Goal: Task Accomplishment & Management: Use online tool/utility

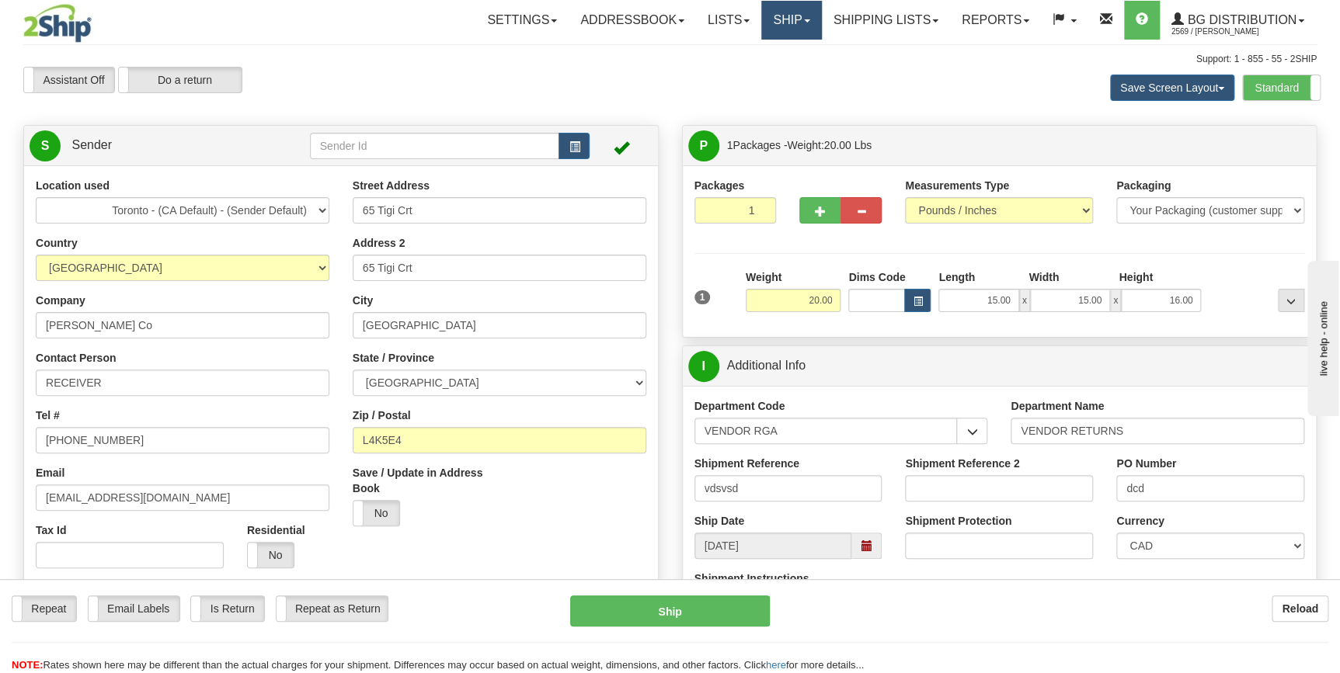
click at [793, 25] on link "Ship" at bounding box center [791, 20] width 60 height 39
click at [768, 57] on link "Ship Screen" at bounding box center [759, 54] width 123 height 20
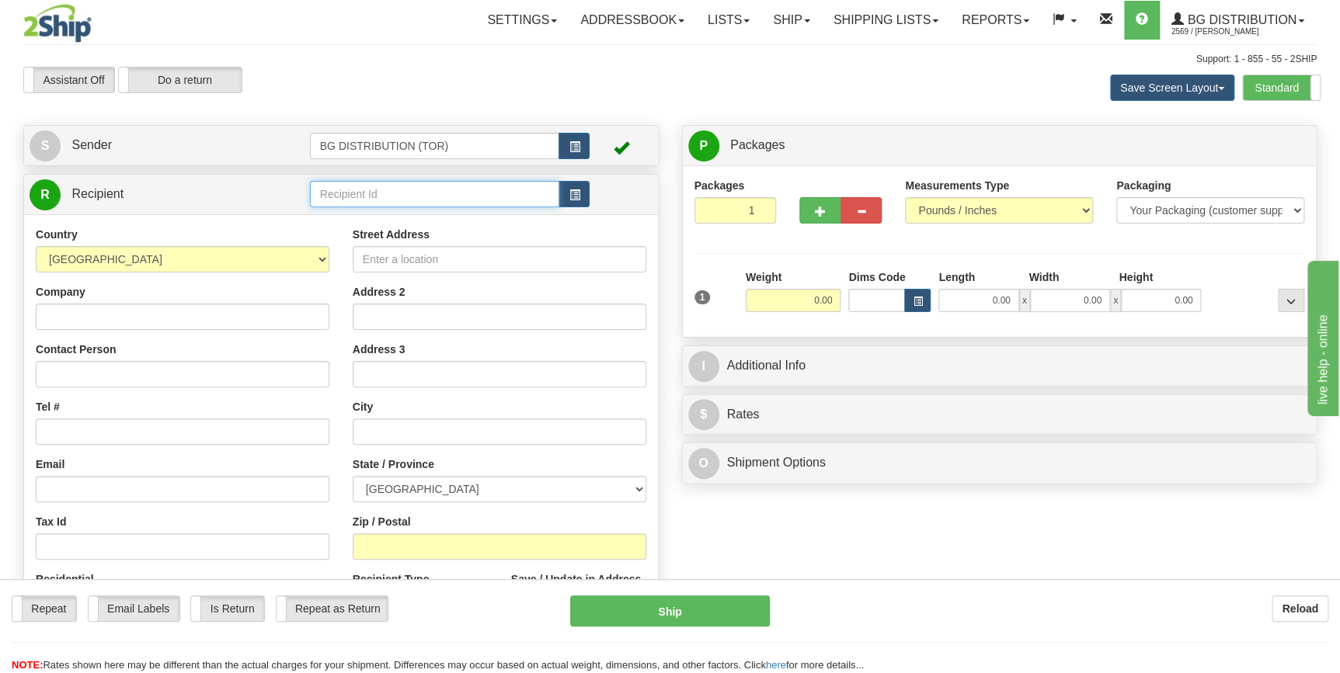
click at [428, 203] on input "text" at bounding box center [435, 194] width 250 height 26
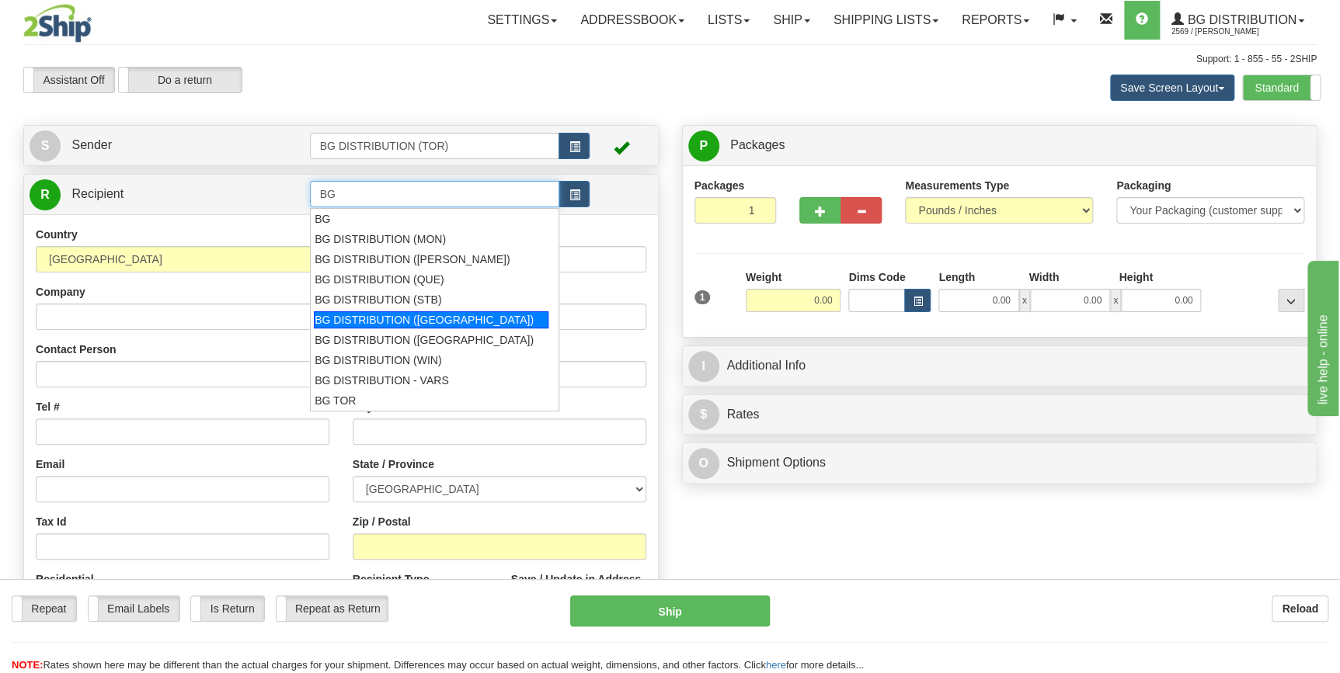
click at [425, 313] on div "BG DISTRIBUTION ([GEOGRAPHIC_DATA])" at bounding box center [431, 319] width 235 height 17
type input "BG DISTRIBUTION ([GEOGRAPHIC_DATA])"
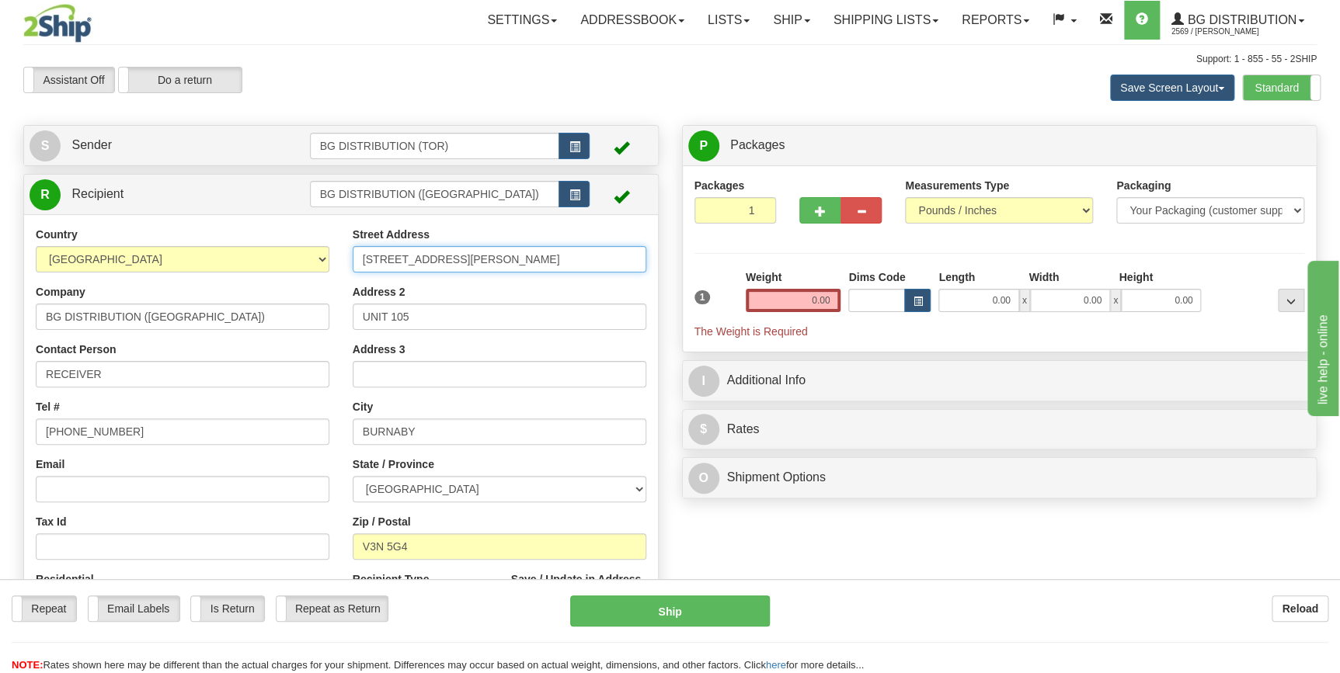
click at [466, 265] on input "5888 TRAPP AVE" at bounding box center [500, 259] width 294 height 26
drag, startPoint x: 811, startPoint y: 294, endPoint x: 883, endPoint y: 295, distance: 72.2
click at [868, 301] on div "1 Weight 0.00 Dims Code 0.00" at bounding box center [999, 304] width 618 height 70
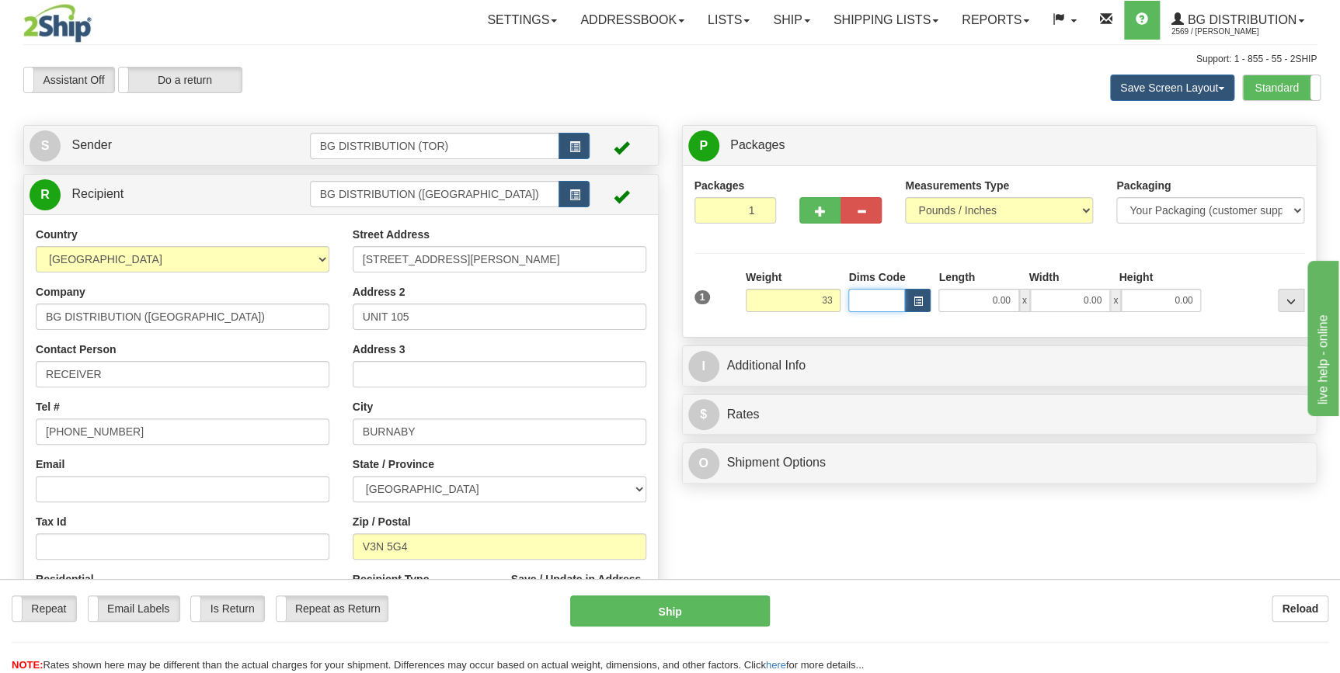
type input "33.00"
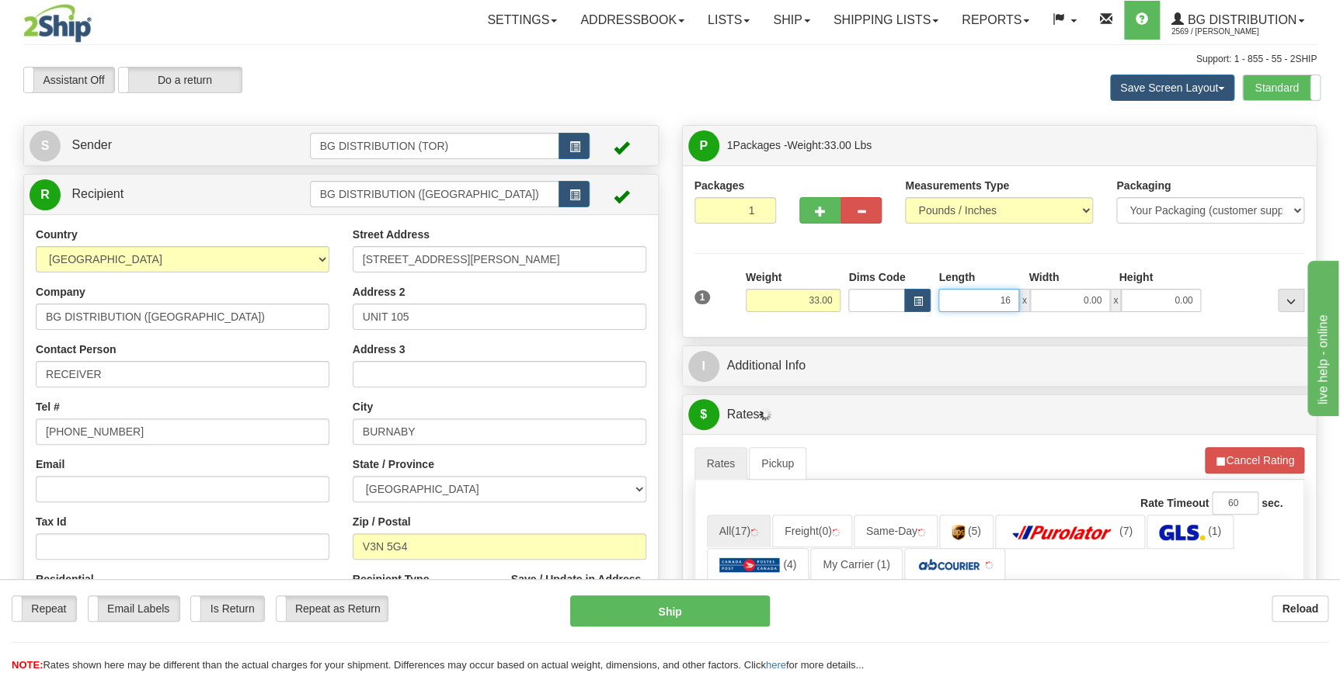
type input "16.00"
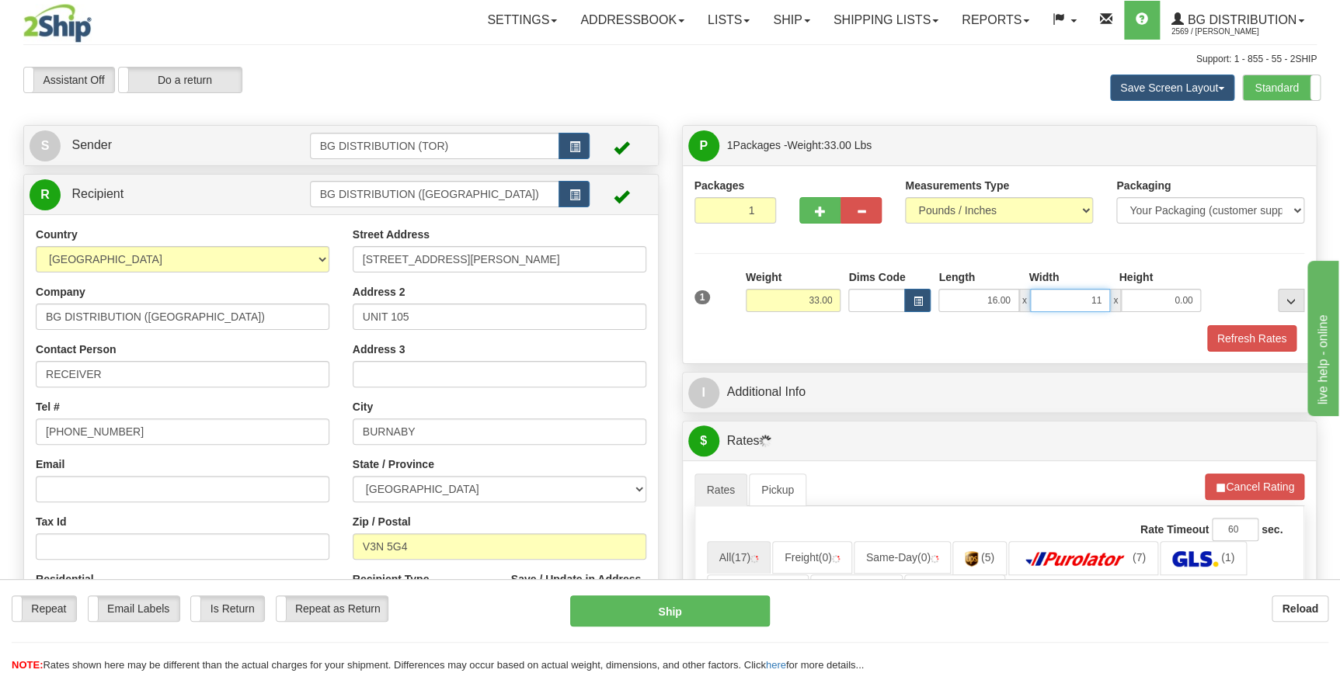
type input "11.00"
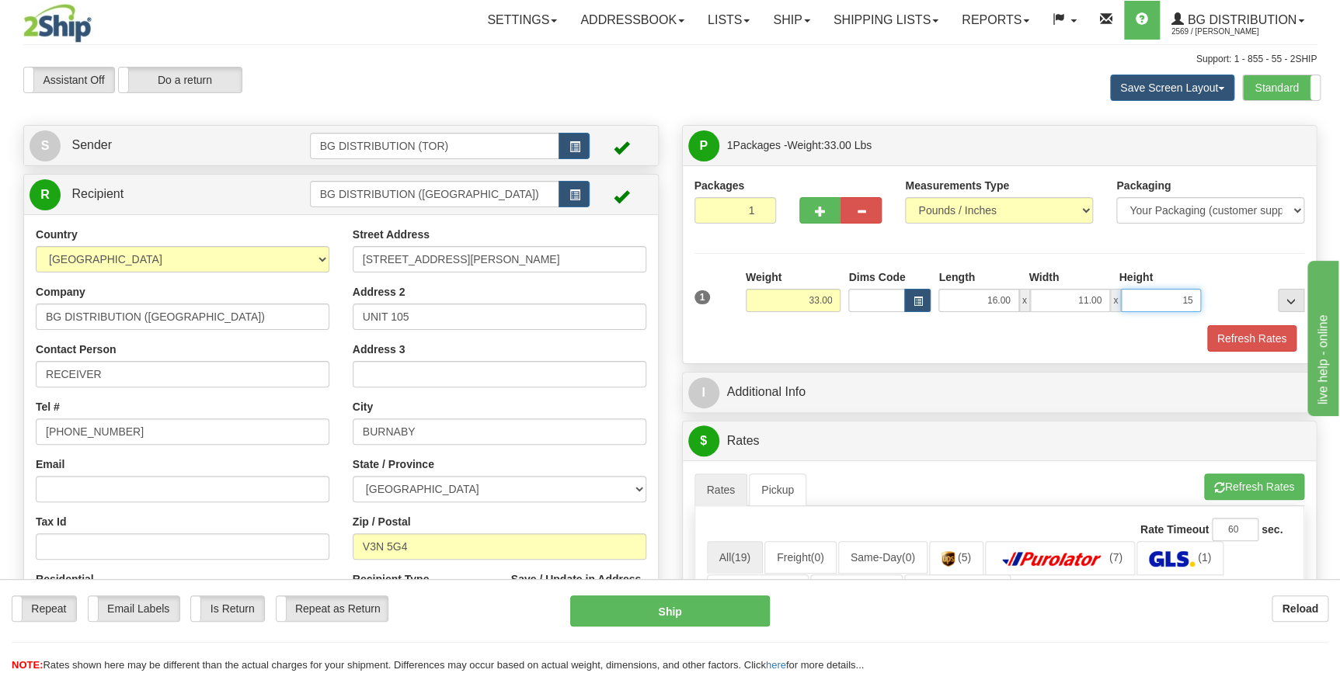
type input "15.00"
click at [812, 217] on button "button" at bounding box center [819, 210] width 41 height 26
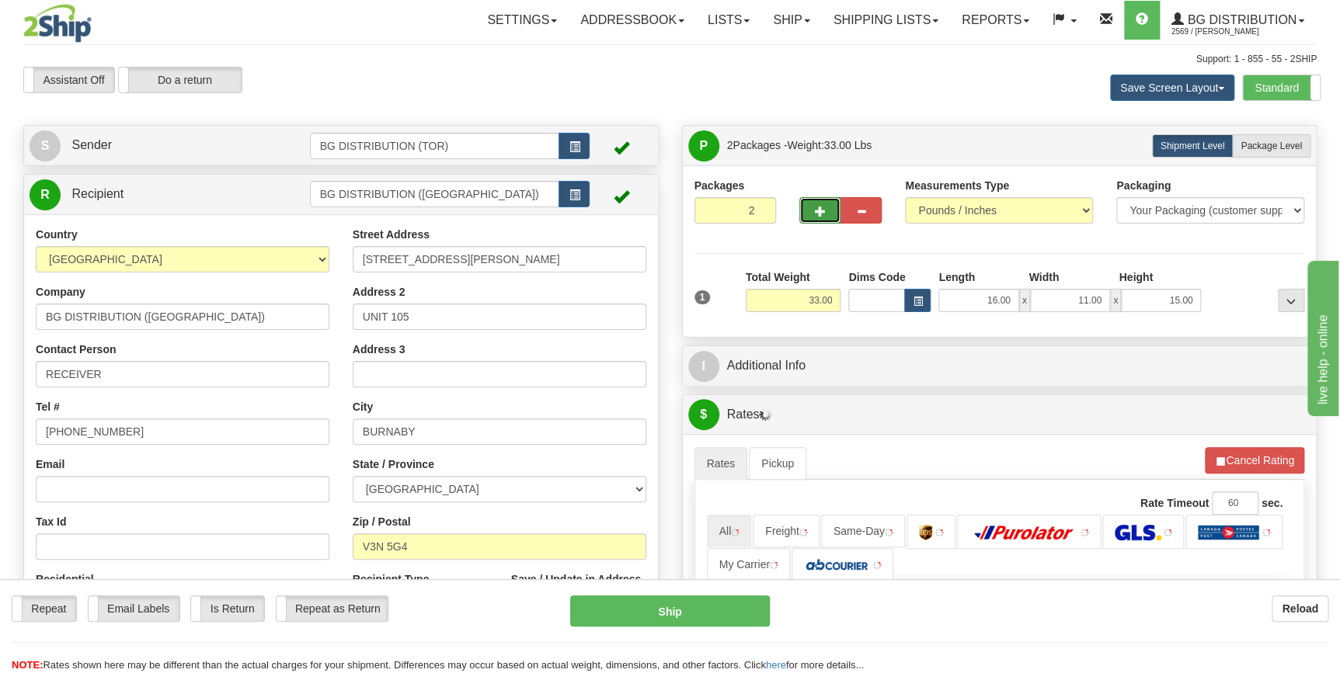
click at [812, 217] on button "button" at bounding box center [819, 210] width 41 height 26
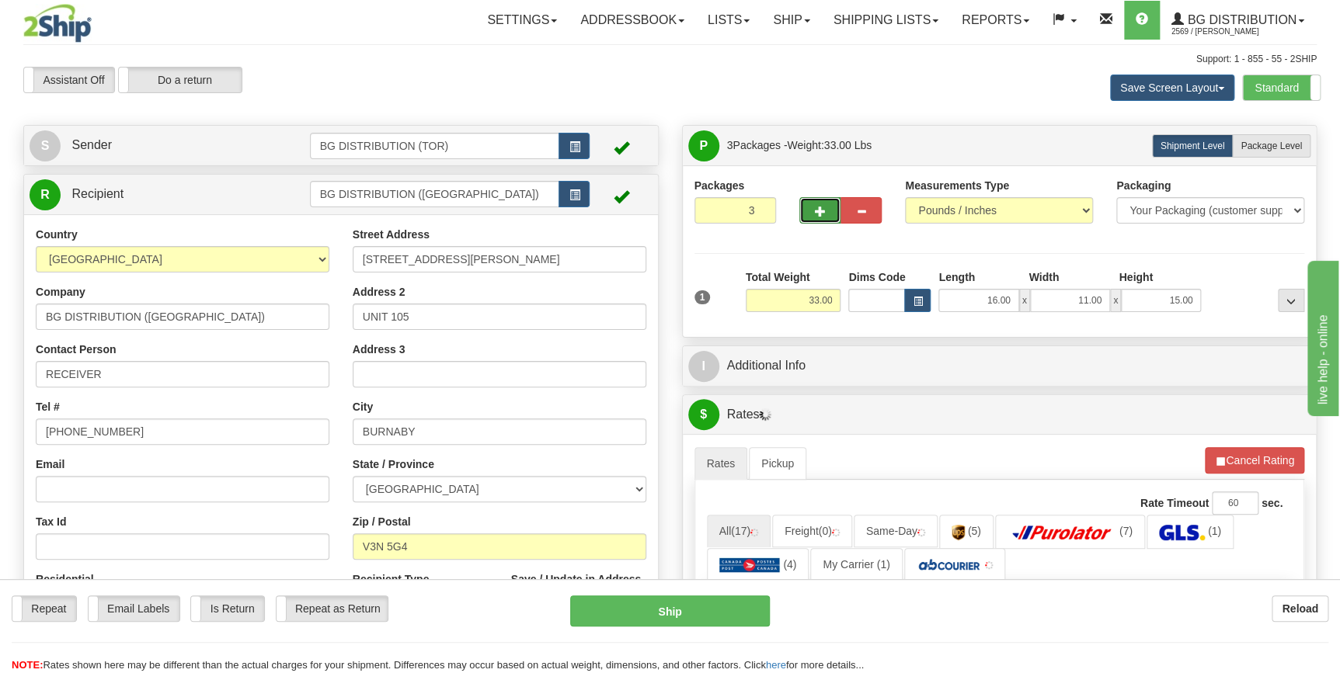
click at [812, 217] on button "button" at bounding box center [819, 210] width 41 height 26
type input "5"
click at [1274, 154] on label "Package Level Pack.." at bounding box center [1271, 145] width 78 height 23
radio input "true"
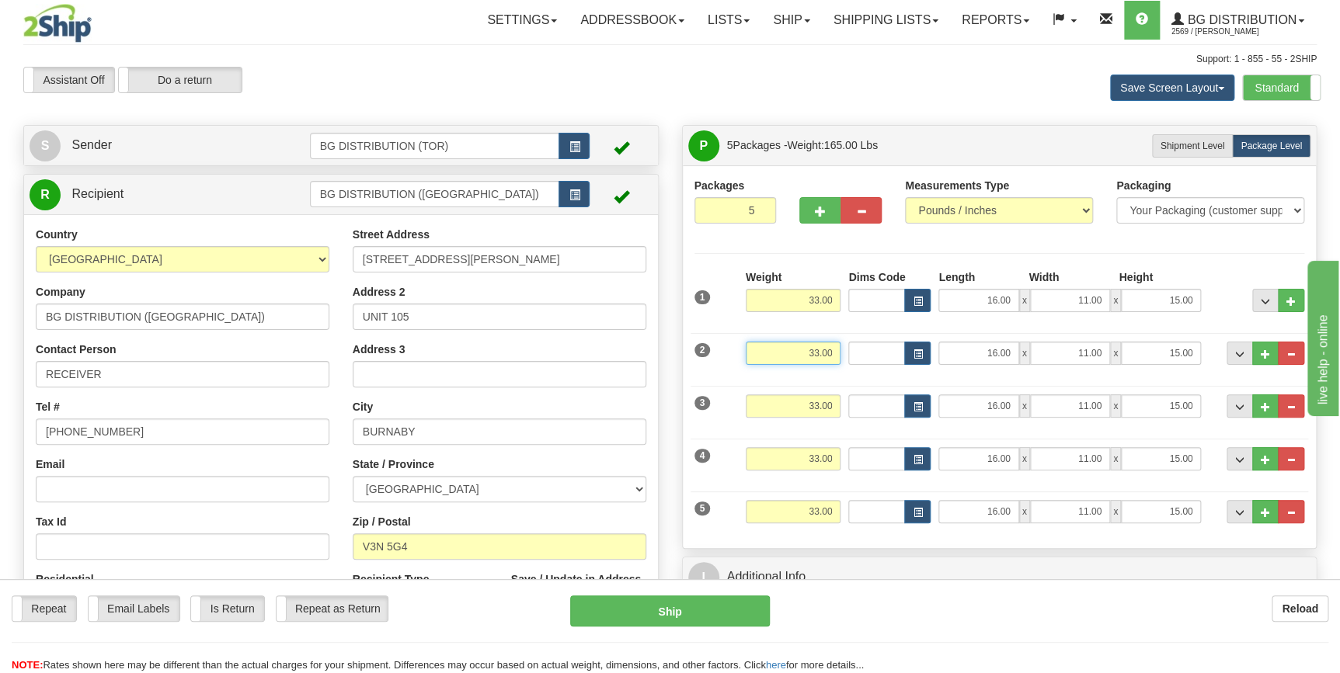
drag, startPoint x: 786, startPoint y: 361, endPoint x: 871, endPoint y: 363, distance: 84.7
click at [871, 363] on div "2 Weight 33.00 Dims Code Length Width Height" at bounding box center [999, 351] width 618 height 52
type input "28.00"
type input "7.00"
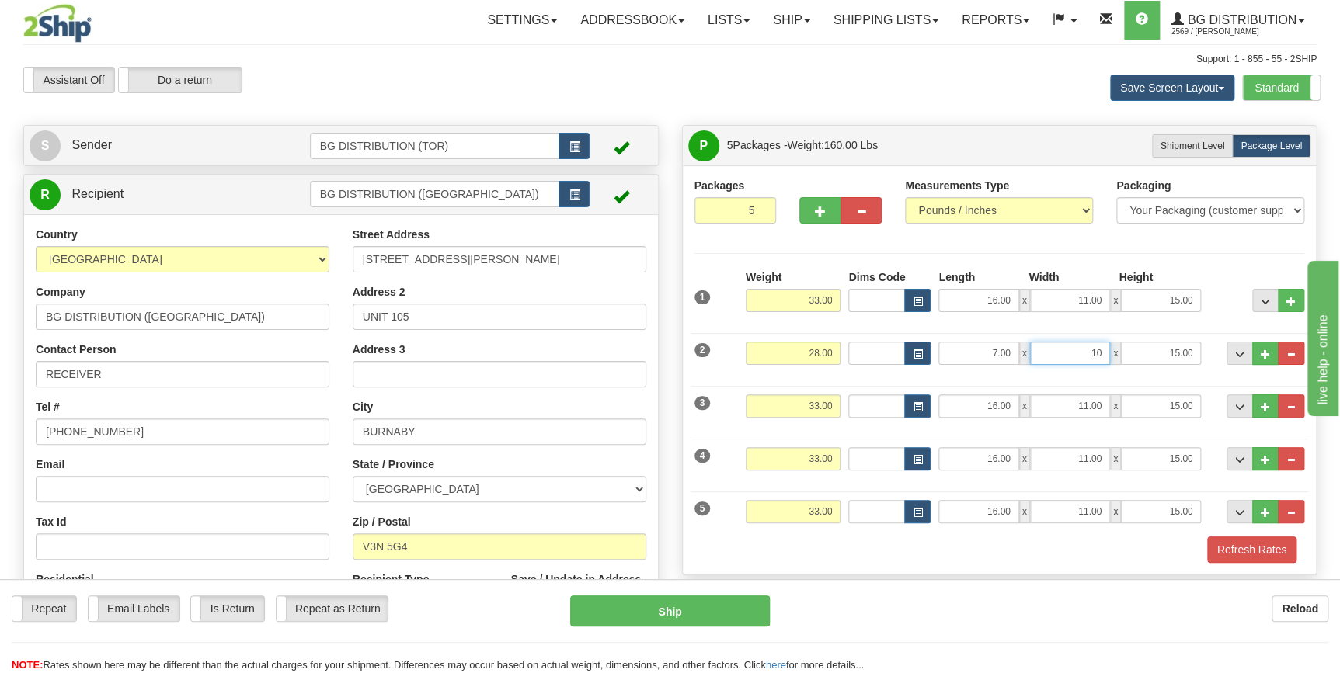
type input "10.00"
type input "41.00"
drag, startPoint x: 802, startPoint y: 412, endPoint x: 856, endPoint y: 411, distance: 53.6
click at [856, 411] on div "3 Weight 33.00 Dims Code Length Width Height" at bounding box center [999, 404] width 618 height 52
type input "16.00"
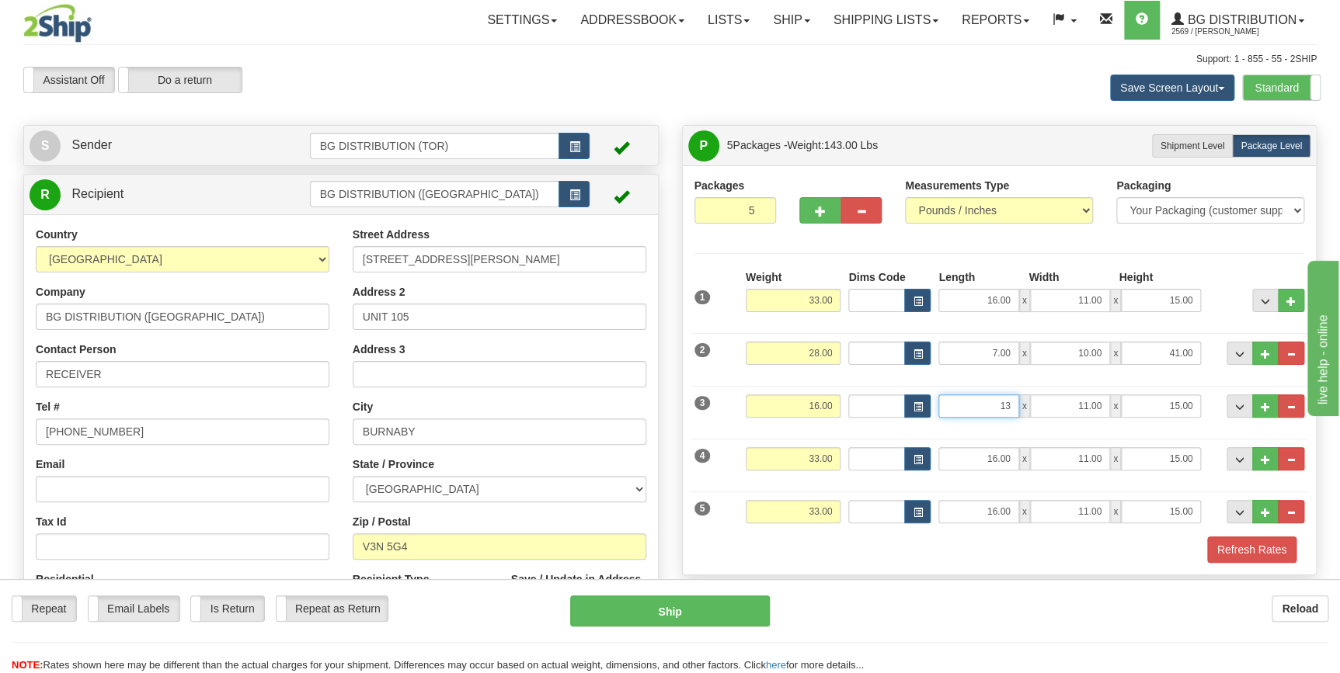
type input "13.00"
type input "10.00"
type input "15.00"
drag, startPoint x: 779, startPoint y: 450, endPoint x: 849, endPoint y: 447, distance: 70.0
click at [849, 447] on div "4 Weight 33.00 Dims Code Length Width Height" at bounding box center [999, 457] width 618 height 52
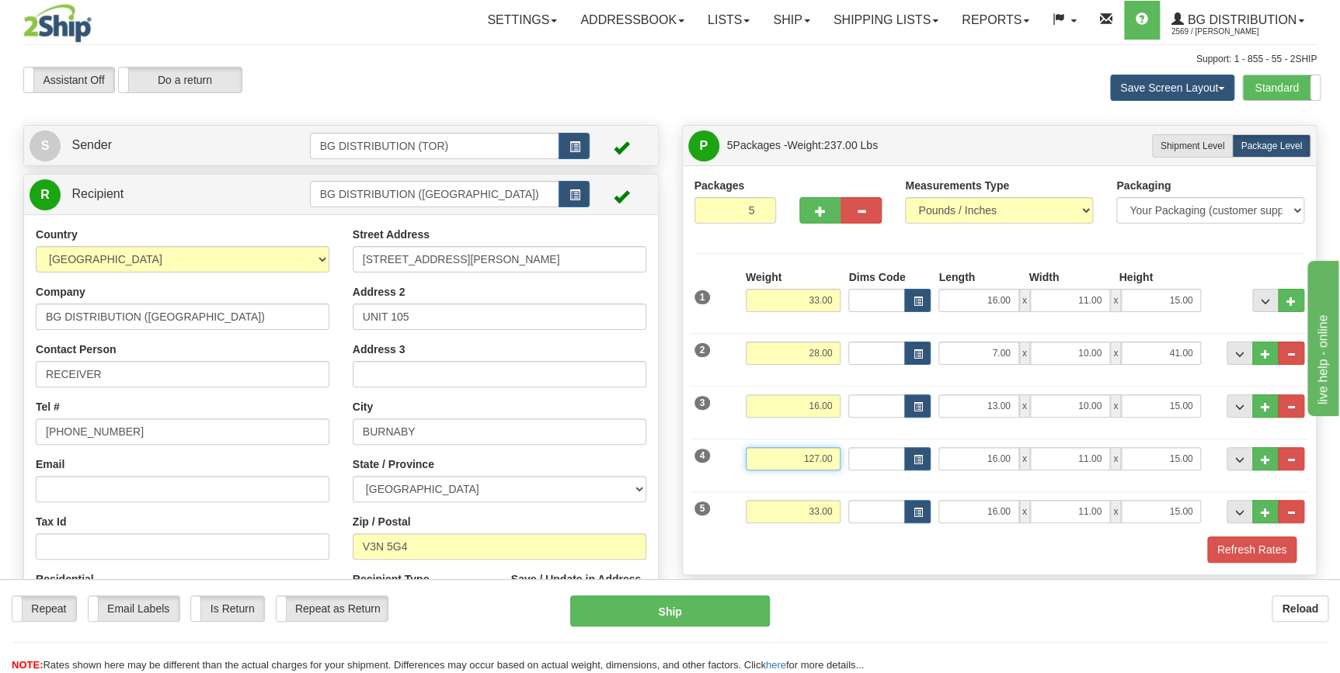
drag, startPoint x: 788, startPoint y: 458, endPoint x: 871, endPoint y: 462, distance: 83.2
click at [871, 462] on div "4 Weight 127.00 Dims Code Length Width 16.00" at bounding box center [999, 457] width 618 height 52
type input "27.00"
type input "16.00"
type input "5.00"
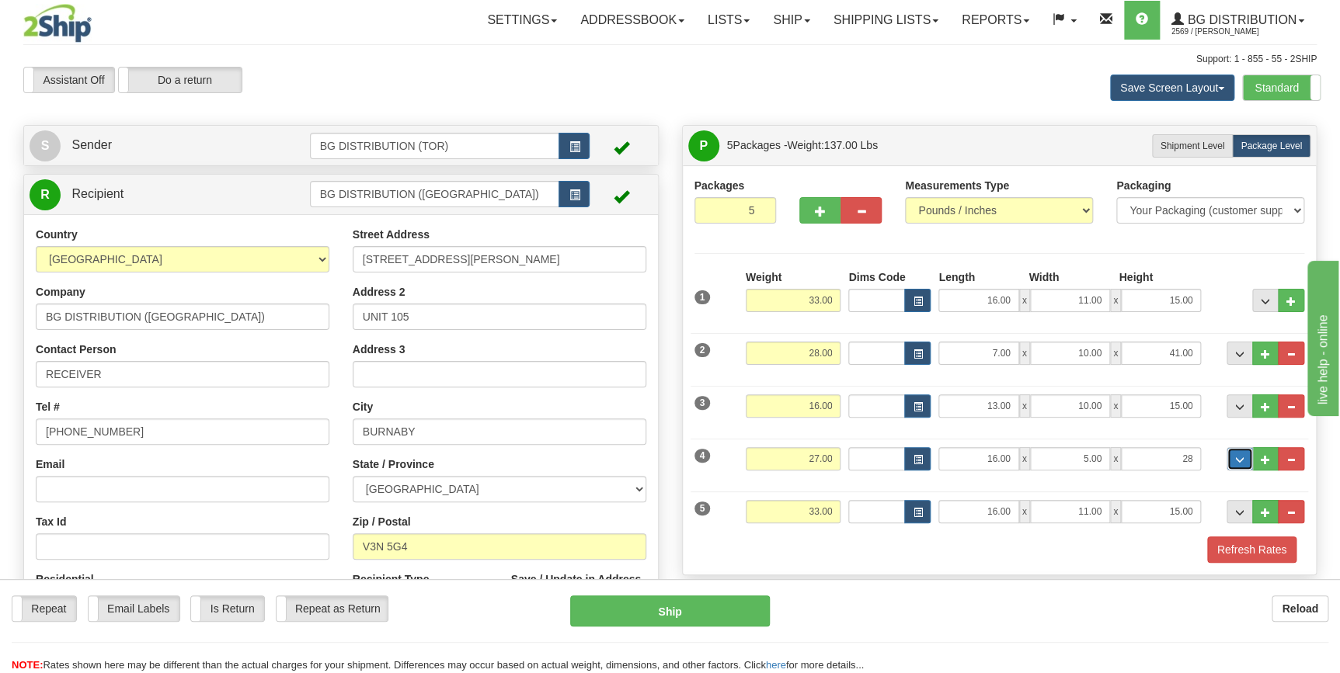
type input "28.00"
drag, startPoint x: 800, startPoint y: 518, endPoint x: 847, endPoint y: 516, distance: 46.6
click at [847, 516] on div "5 Weight 33.00 Dims Code Length Width Height" at bounding box center [999, 510] width 618 height 52
type input "27.00"
type input "16.00"
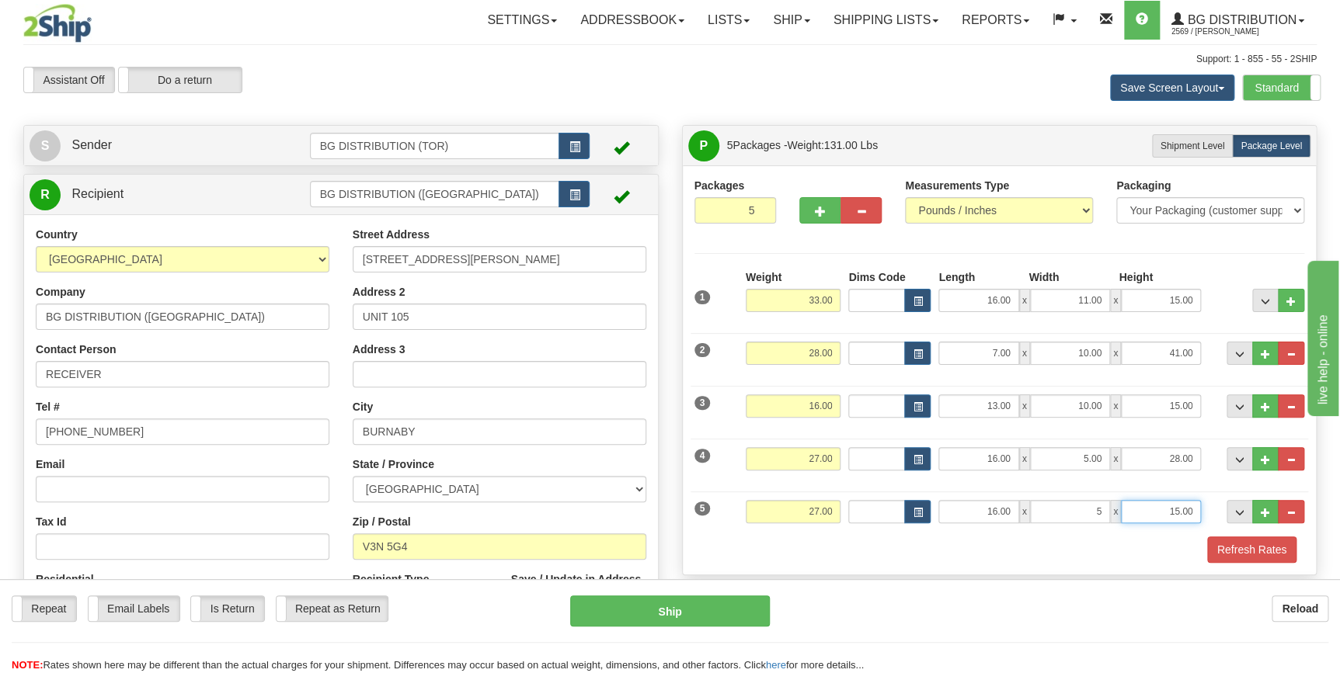
type input "5.00"
type input "28.00"
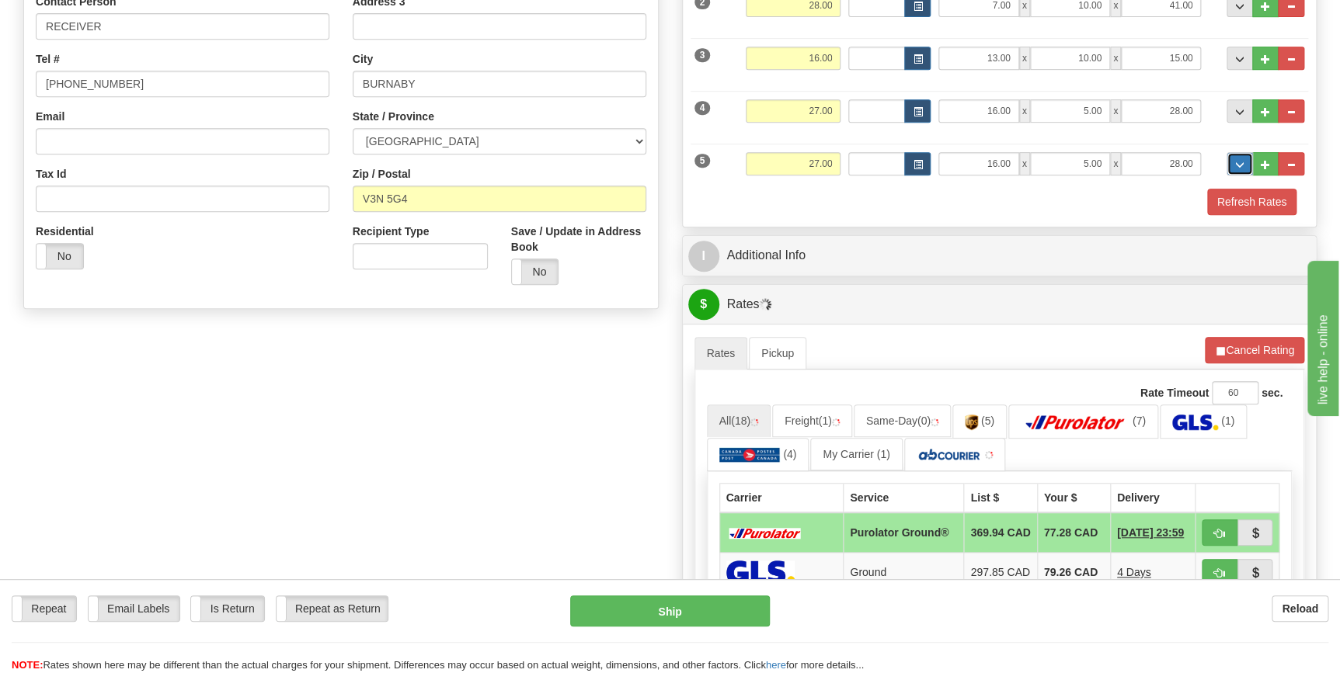
scroll to position [353, 0]
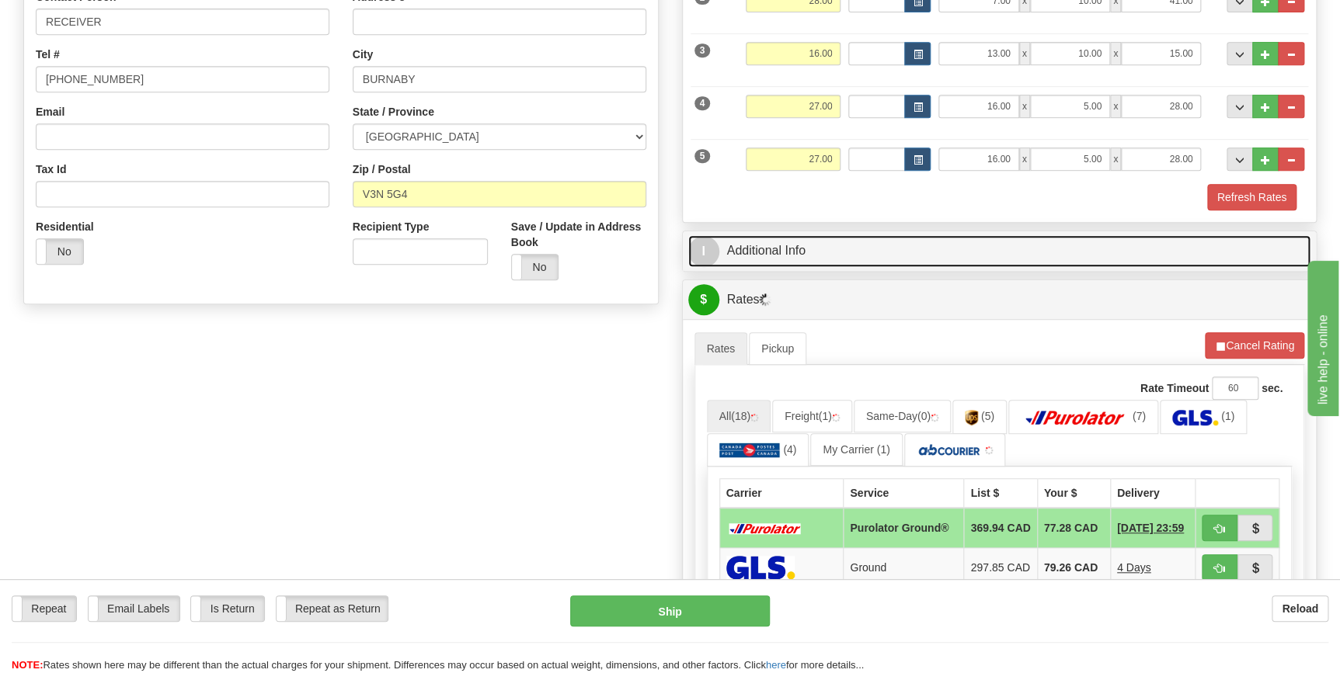
click at [893, 258] on link "I Additional Info" at bounding box center [999, 251] width 623 height 32
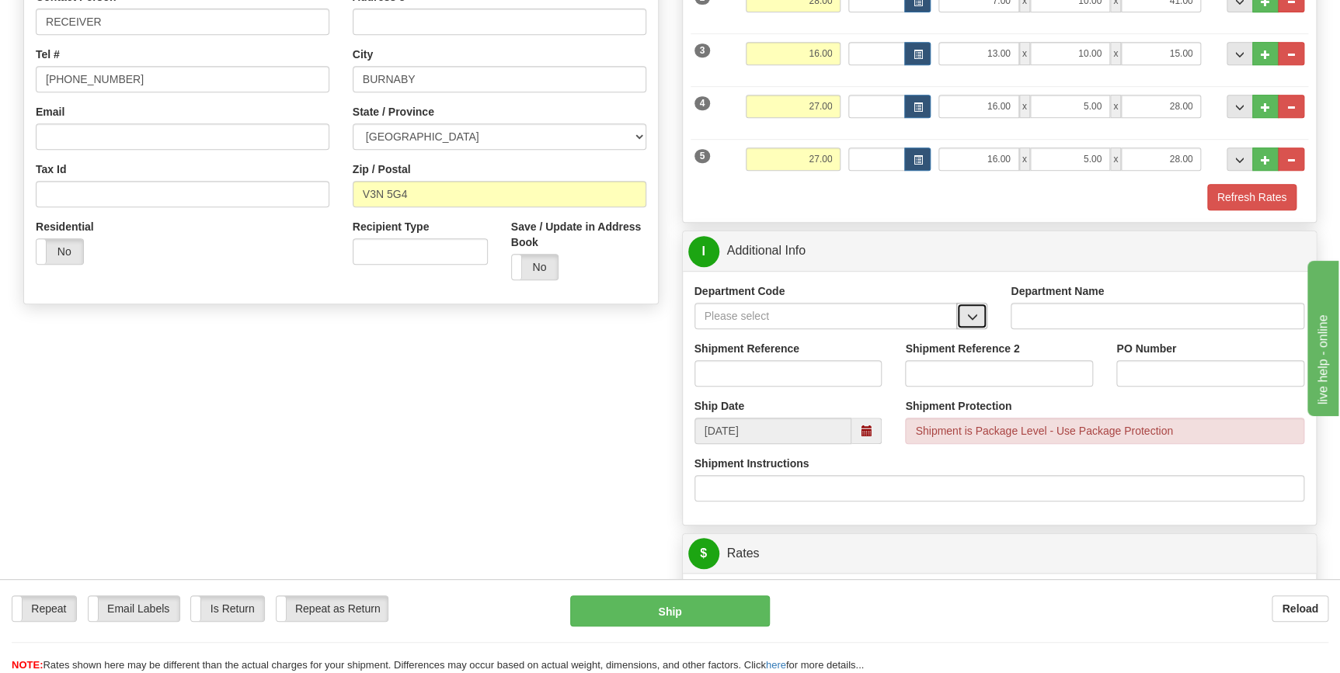
click at [968, 318] on span "button" at bounding box center [971, 317] width 11 height 10
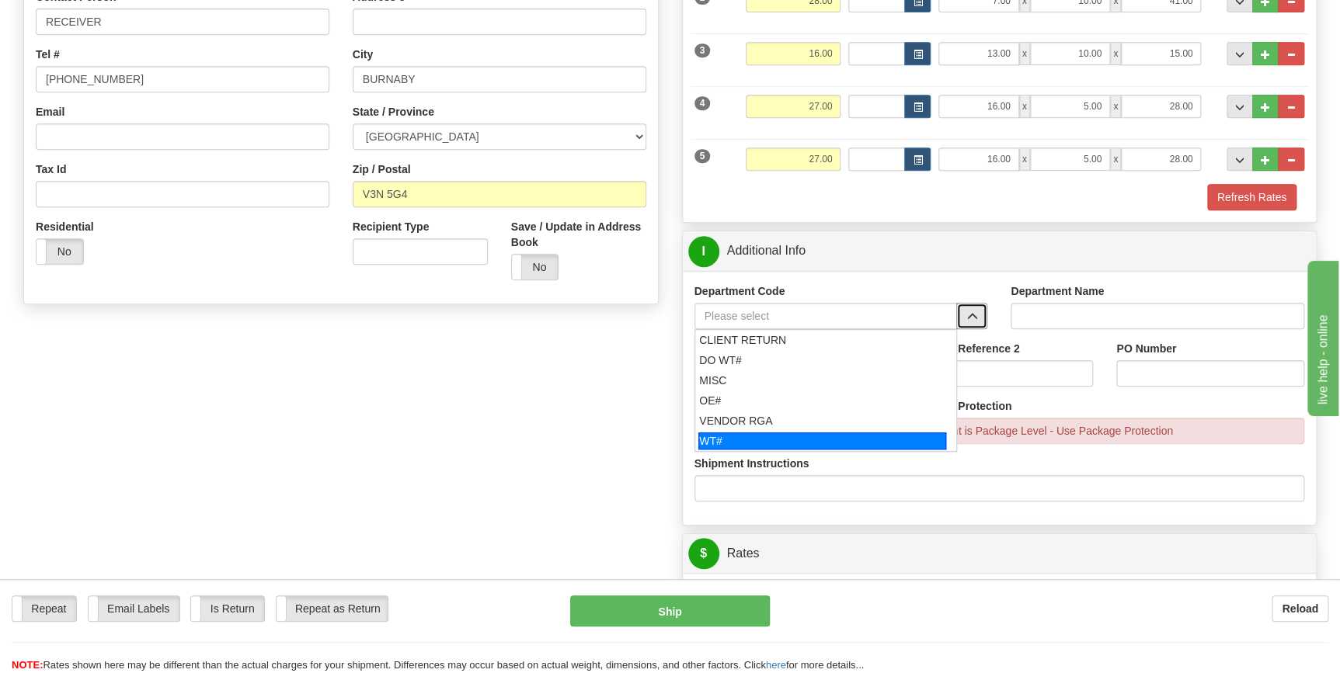
click at [796, 433] on div "WT#" at bounding box center [822, 441] width 248 height 17
type input "WT#"
type input "WAREHOUSE TRANSFERS"
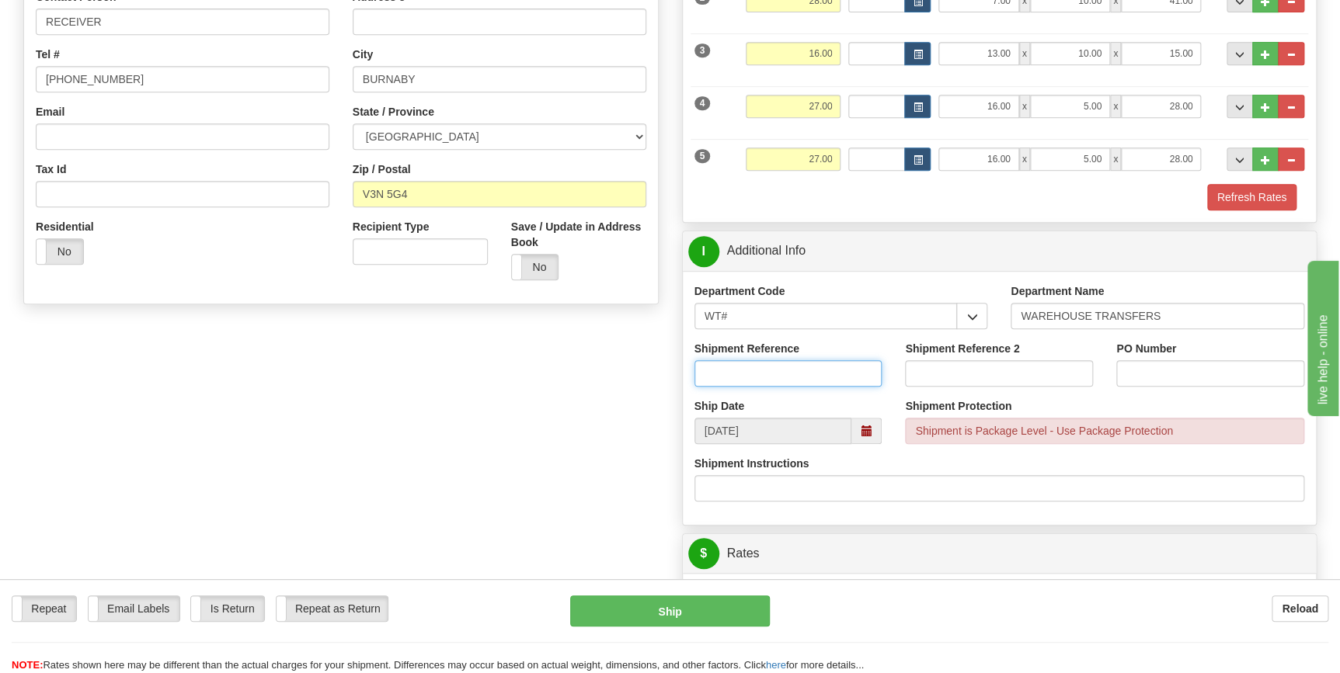
click at [767, 373] on input "Shipment Reference" at bounding box center [788, 373] width 188 height 26
drag, startPoint x: 767, startPoint y: 373, endPoint x: 687, endPoint y: 373, distance: 79.2
click at [687, 373] on div "Shipment Reference 167072-00" at bounding box center [788, 369] width 211 height 57
type input "167072-00"
click at [1152, 372] on input "PO Number" at bounding box center [1210, 373] width 188 height 26
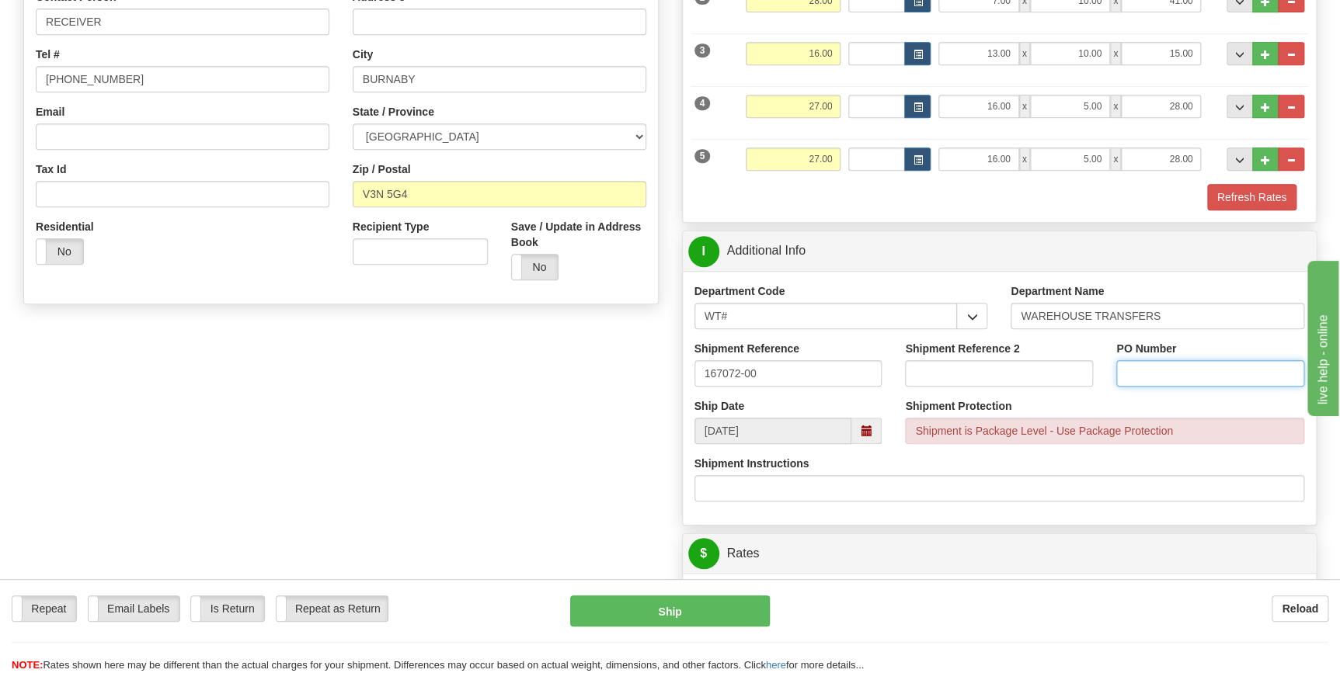
paste input "167072-00"
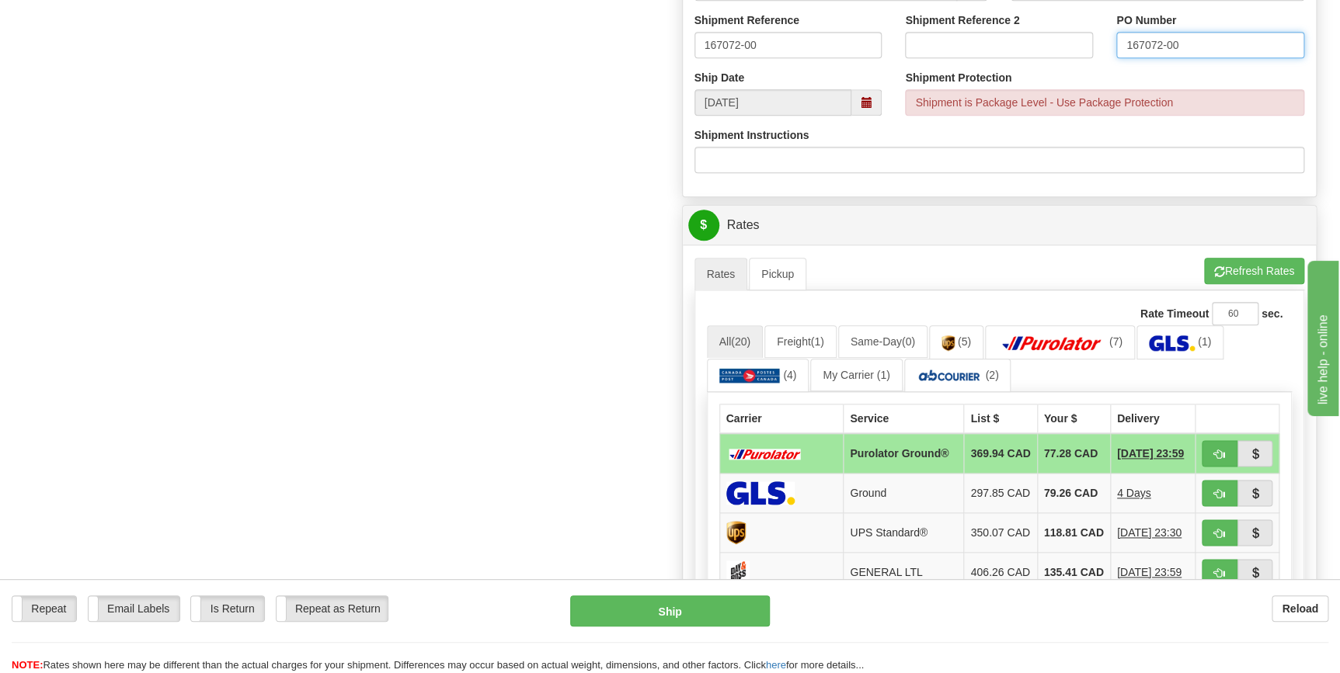
scroll to position [706, 0]
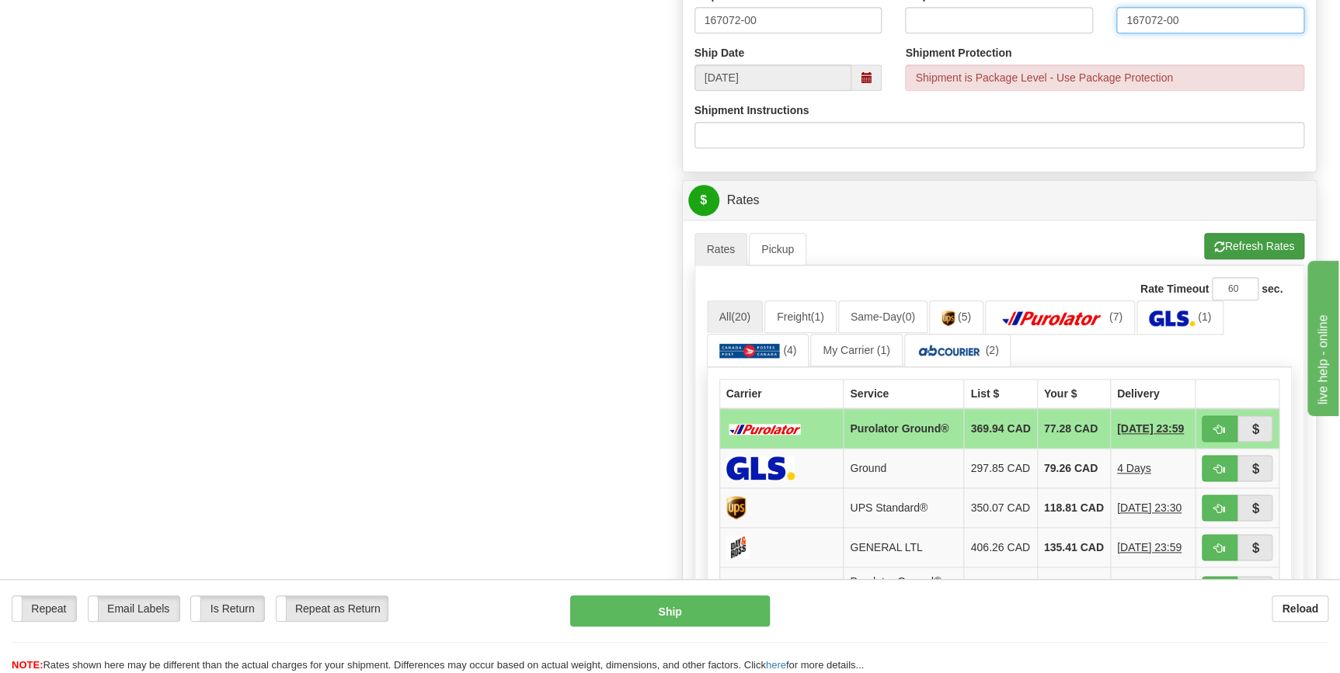
type input "167072-00"
click at [1260, 249] on button "Refresh Rates" at bounding box center [1254, 246] width 100 height 26
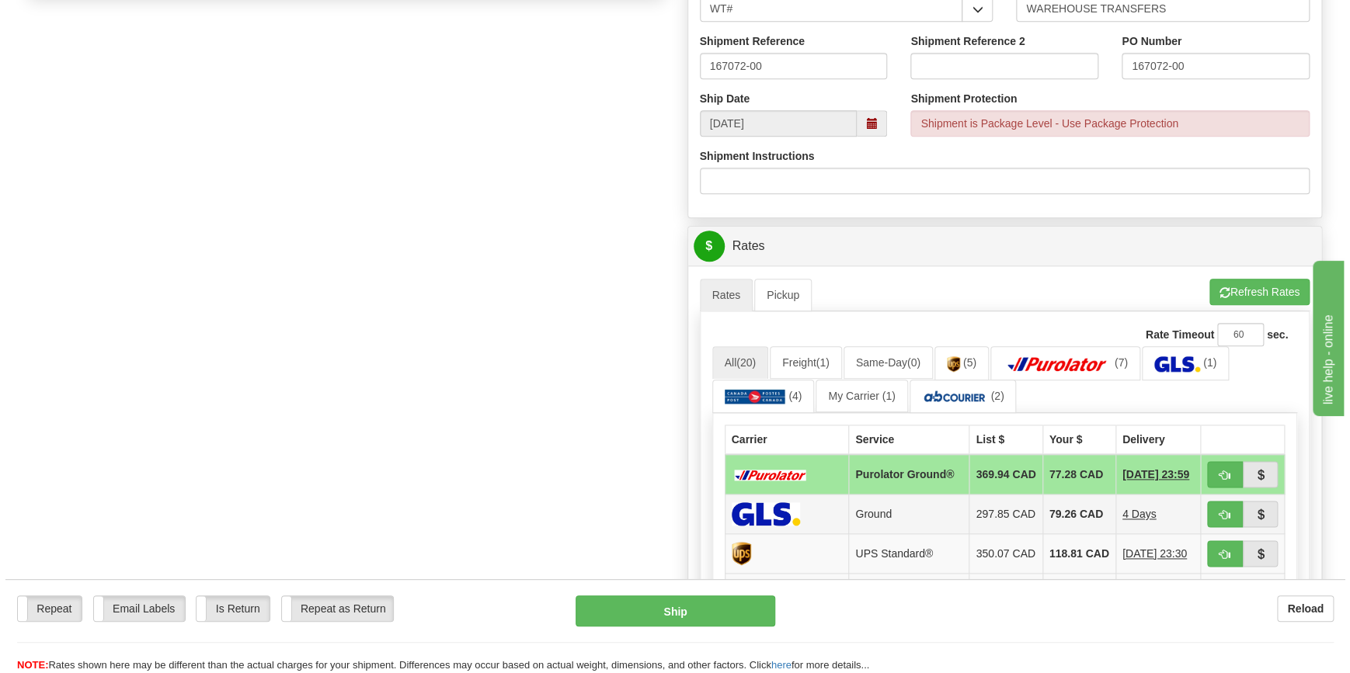
scroll to position [635, 0]
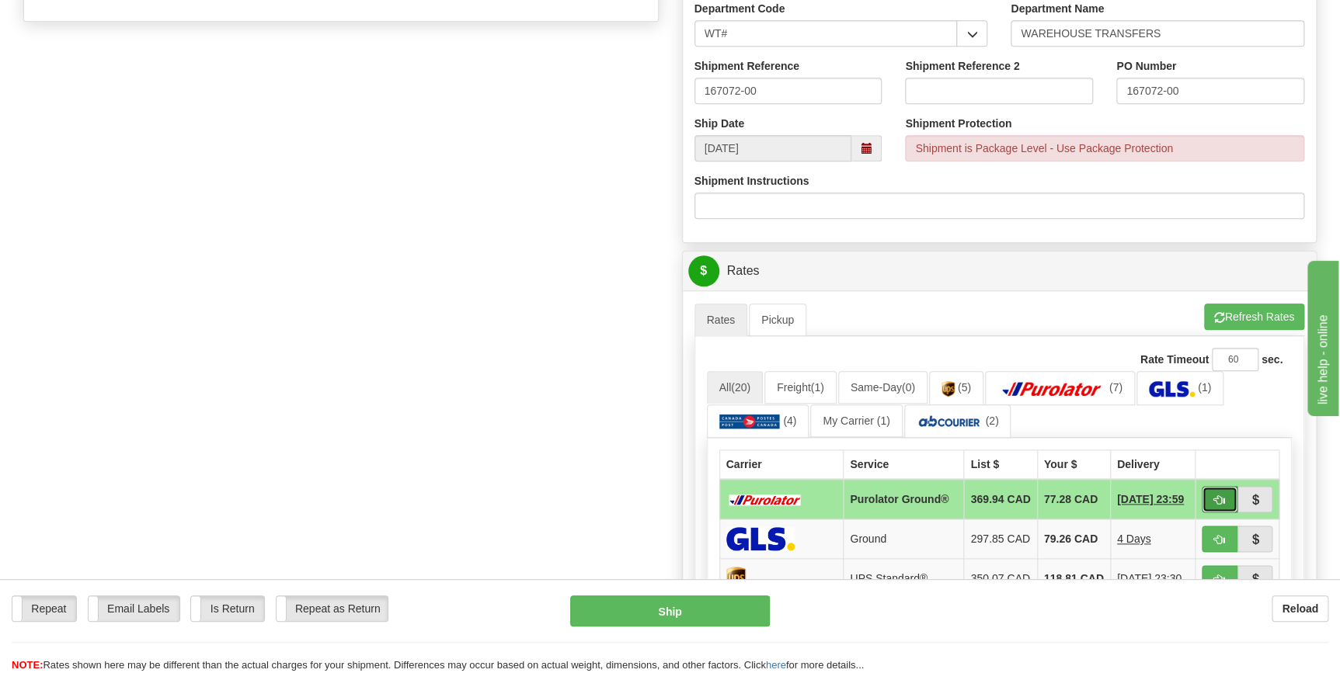
click at [1222, 501] on span "button" at bounding box center [1219, 501] width 11 height 10
type input "260"
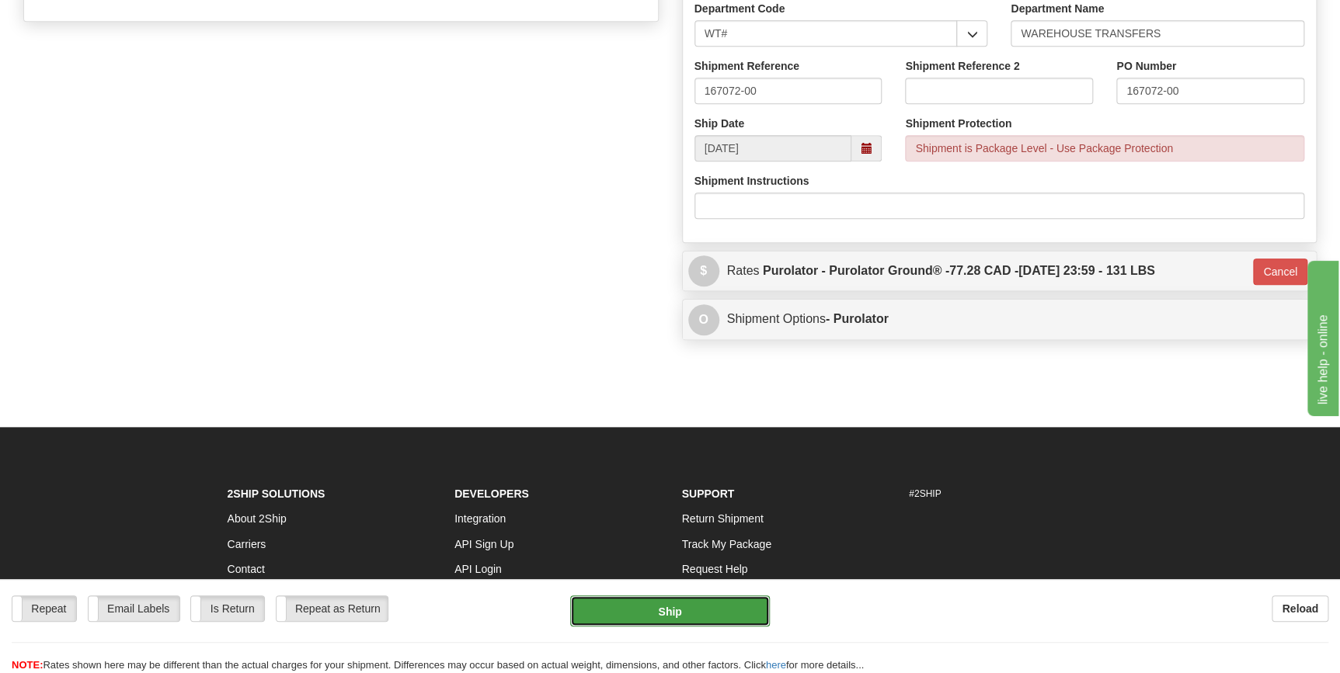
click at [691, 624] on button "Ship" at bounding box center [670, 611] width 200 height 31
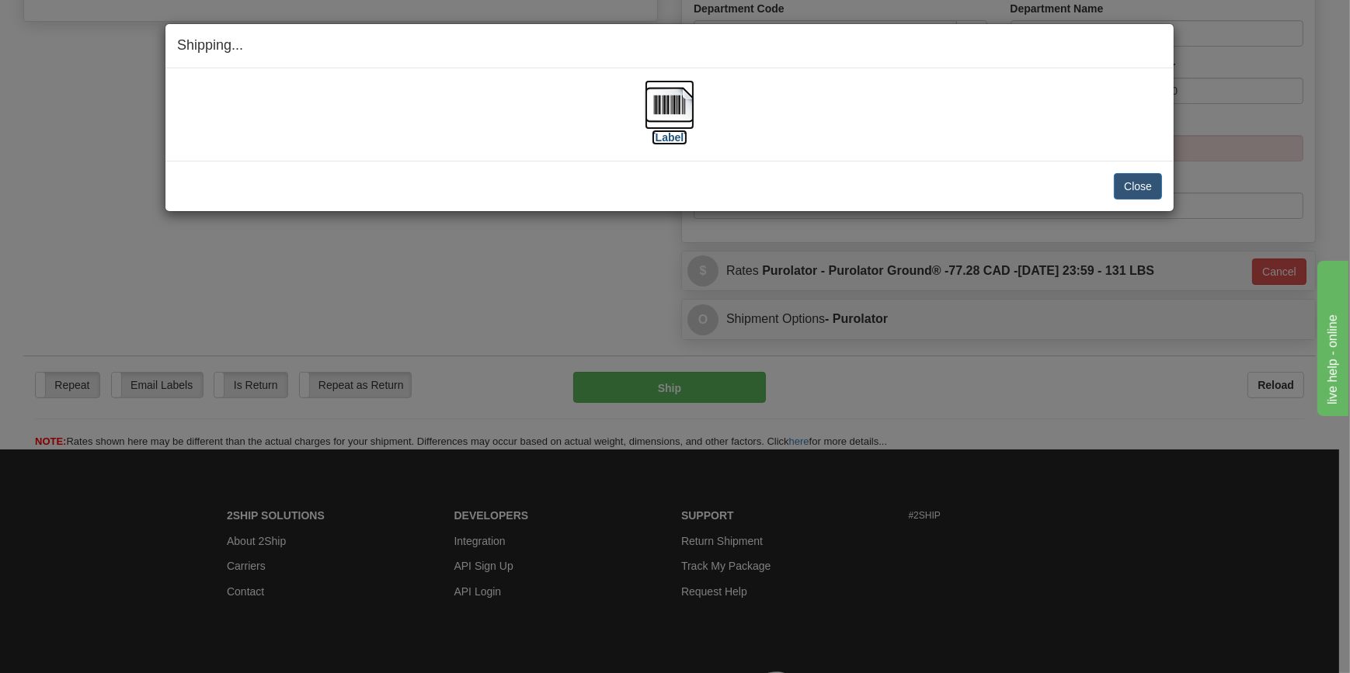
click at [676, 118] on img at bounding box center [670, 105] width 50 height 50
